Goal: Book appointment/travel/reservation

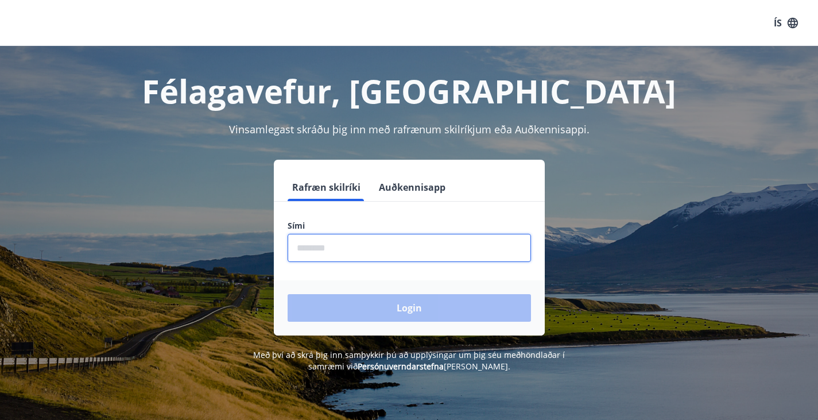
click at [359, 242] on input "phone" at bounding box center [409, 248] width 243 height 28
type input "********"
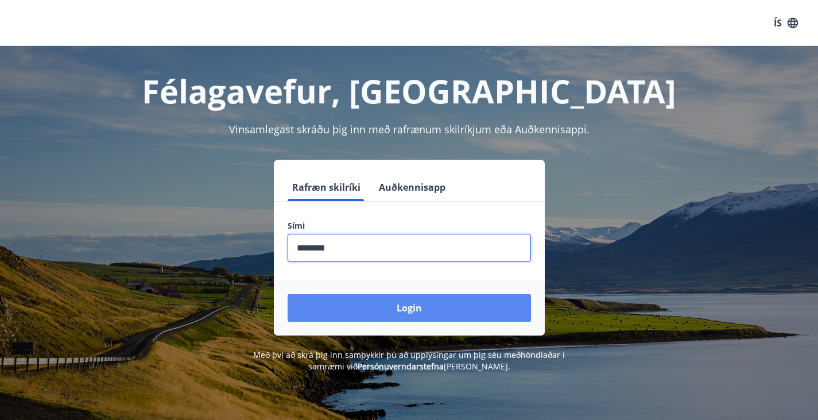
click at [376, 305] on button "Login" at bounding box center [409, 308] width 243 height 28
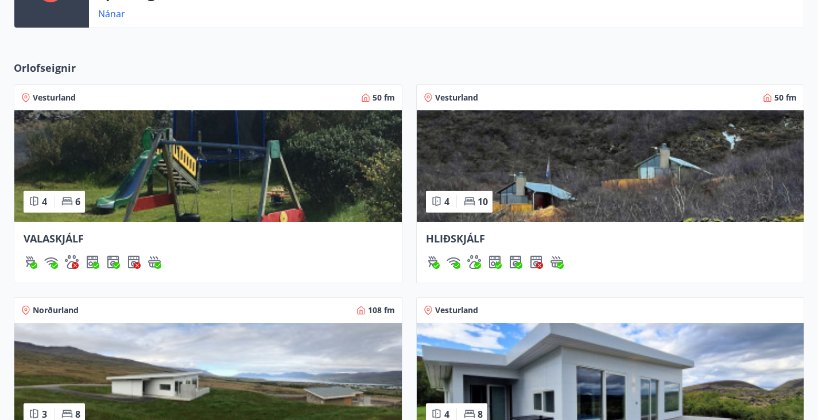
scroll to position [344, 0]
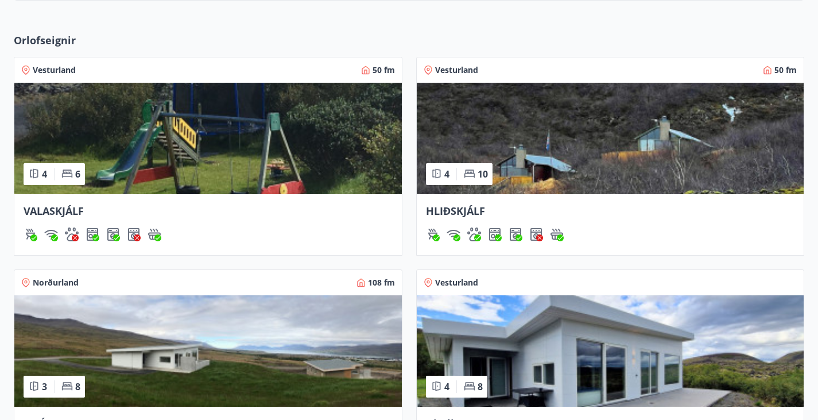
click at [402, 295] on img at bounding box center [207, 350] width 387 height 111
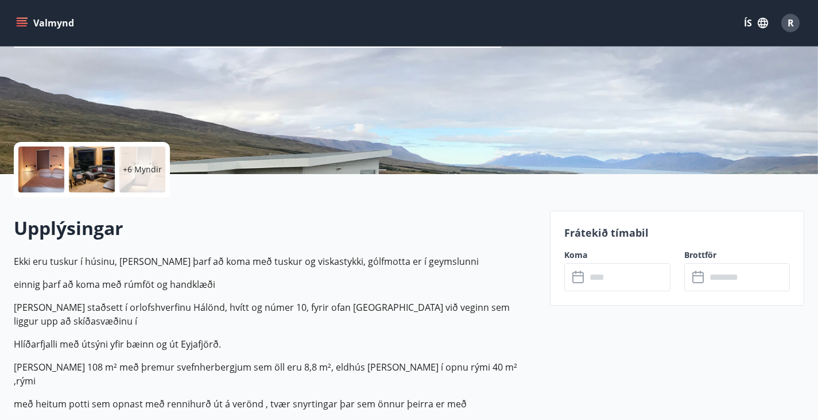
scroll to position [161, 0]
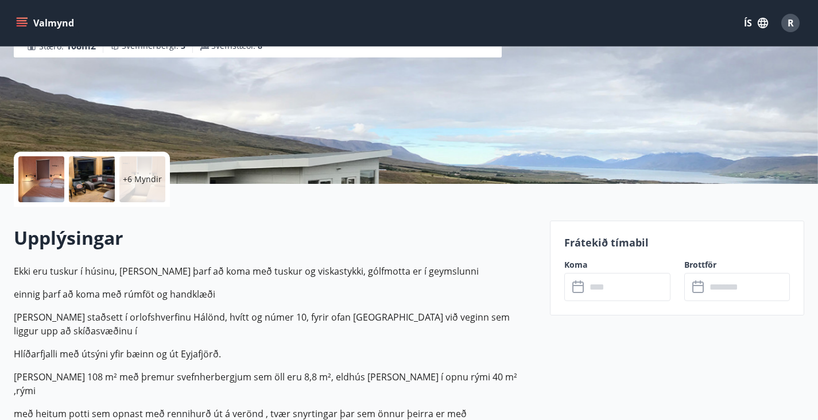
click at [627, 284] on input "text" at bounding box center [628, 287] width 84 height 28
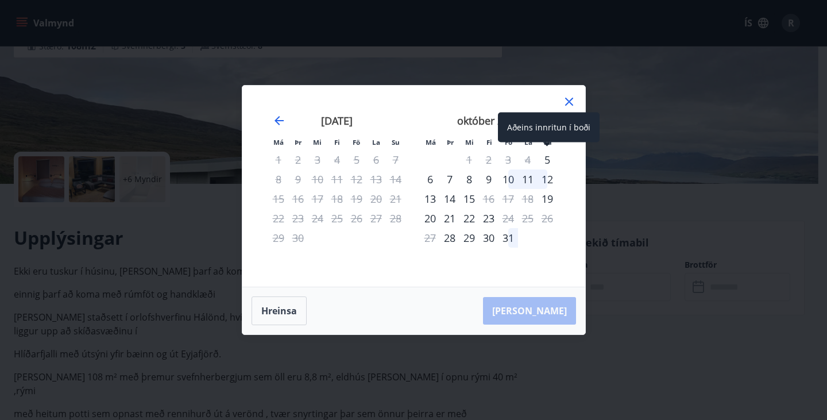
click at [544, 157] on div "5" at bounding box center [547, 160] width 20 height 20
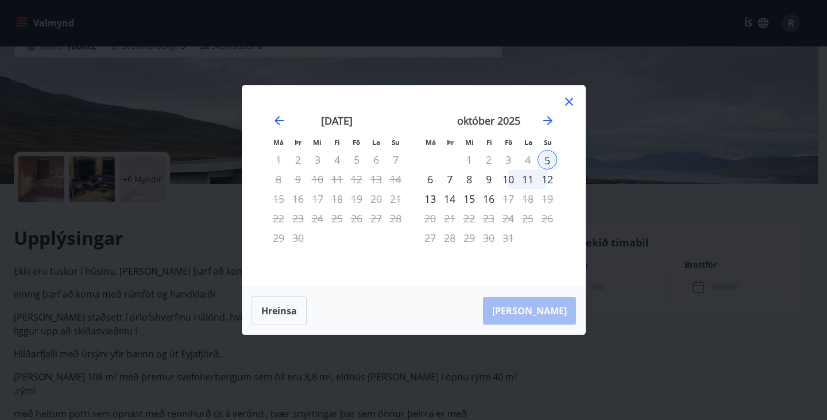
click at [491, 180] on div "9" at bounding box center [489, 179] width 20 height 20
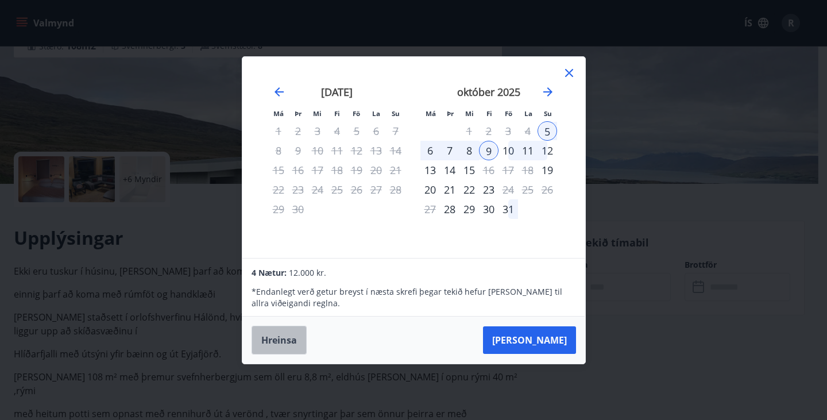
click at [286, 338] on button "Hreinsa" at bounding box center [278, 339] width 55 height 29
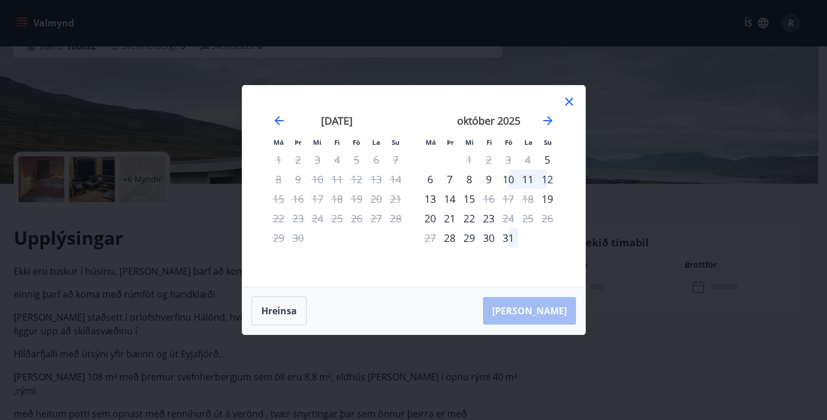
click at [471, 159] on div "1" at bounding box center [469, 160] width 20 height 20
click at [512, 241] on div "31" at bounding box center [508, 238] width 20 height 20
click at [573, 98] on icon at bounding box center [569, 102] width 14 height 14
